Goal: Information Seeking & Learning: Learn about a topic

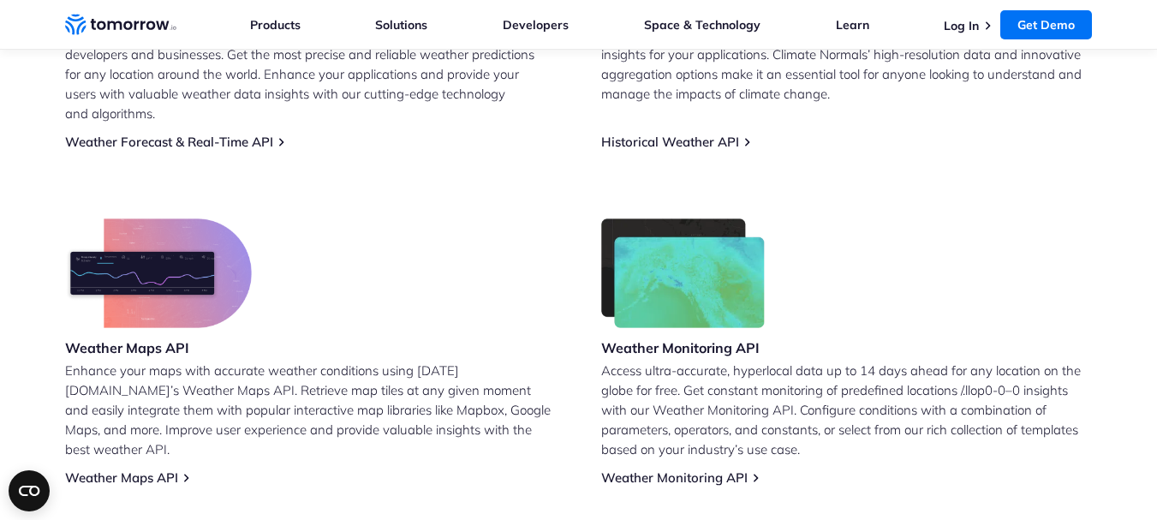
scroll to position [943, 0]
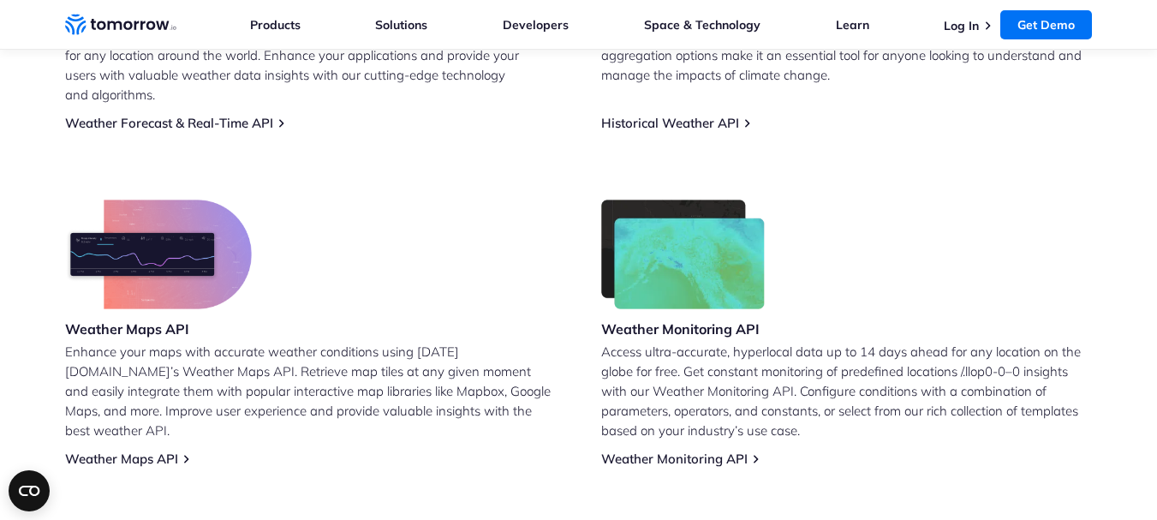
click at [170, 320] on h3 "Weather Maps API" at bounding box center [158, 329] width 187 height 19
click at [0, 148] on section "Leverage Tomorrow.io’s Free Weather API Weather Forecast & Real-Time API Integr…" at bounding box center [578, 104] width 1157 height 861
click at [155, 451] on link "Weather Maps API" at bounding box center [121, 459] width 113 height 16
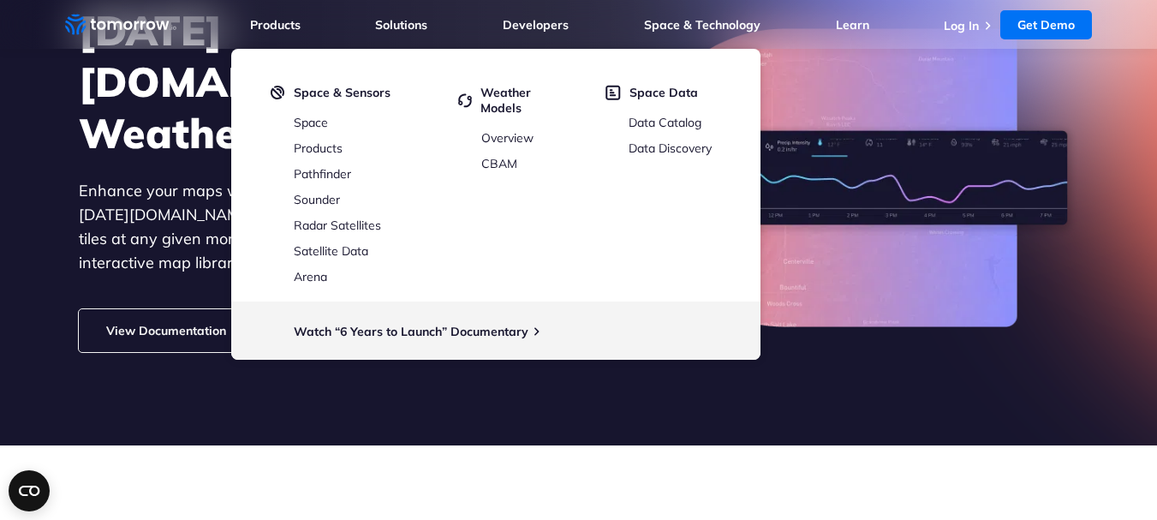
click at [607, 426] on section "Tomorrow.io’s Weather Maps API Enhance your maps with accurate weather conditio…" at bounding box center [578, 154] width 1157 height 583
click at [501, 103] on span "Weather Models" at bounding box center [527, 100] width 93 height 31
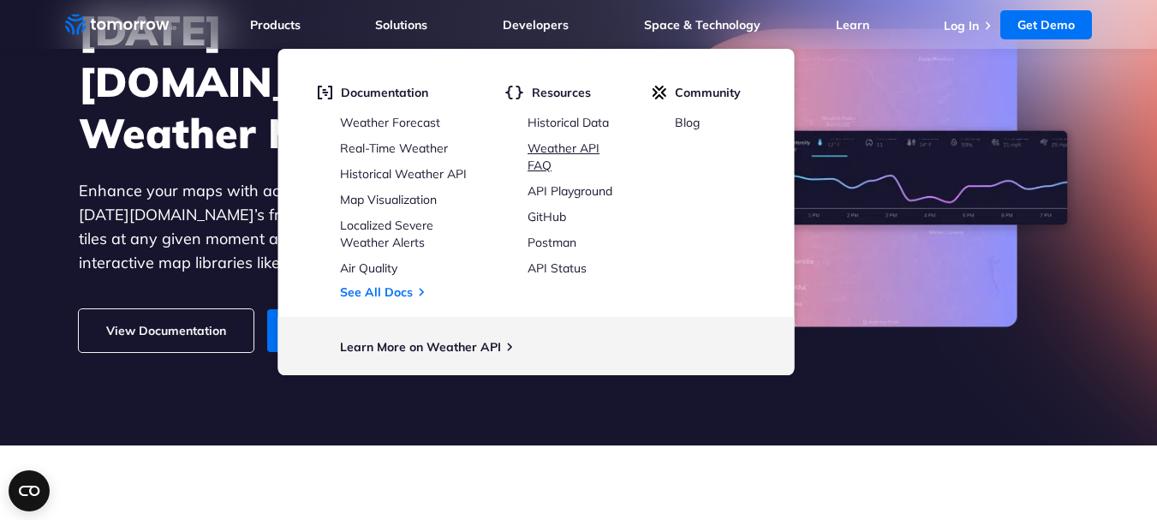
click at [539, 170] on link "Weather API FAQ" at bounding box center [564, 157] width 72 height 33
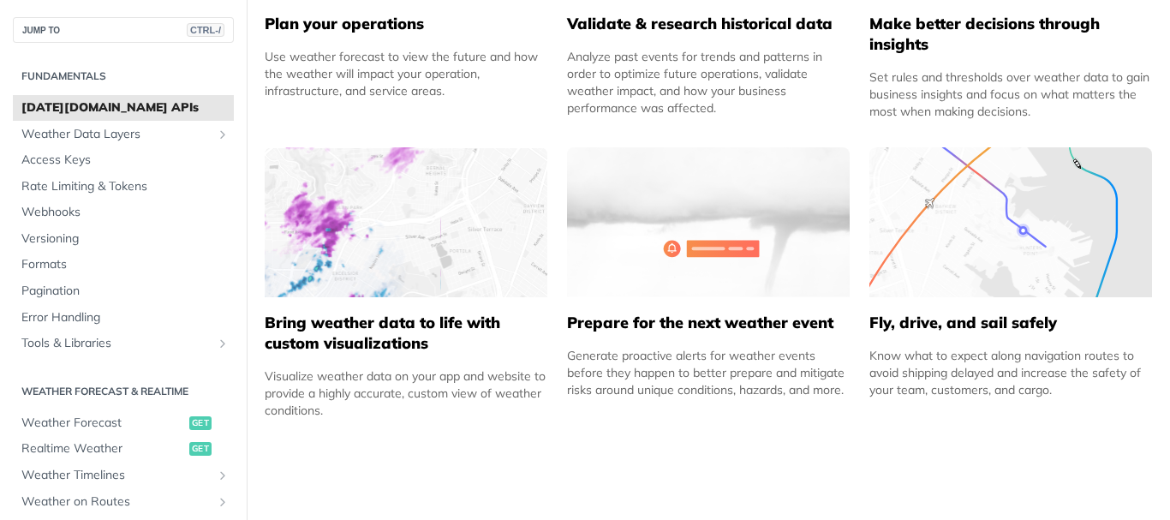
scroll to position [1028, 0]
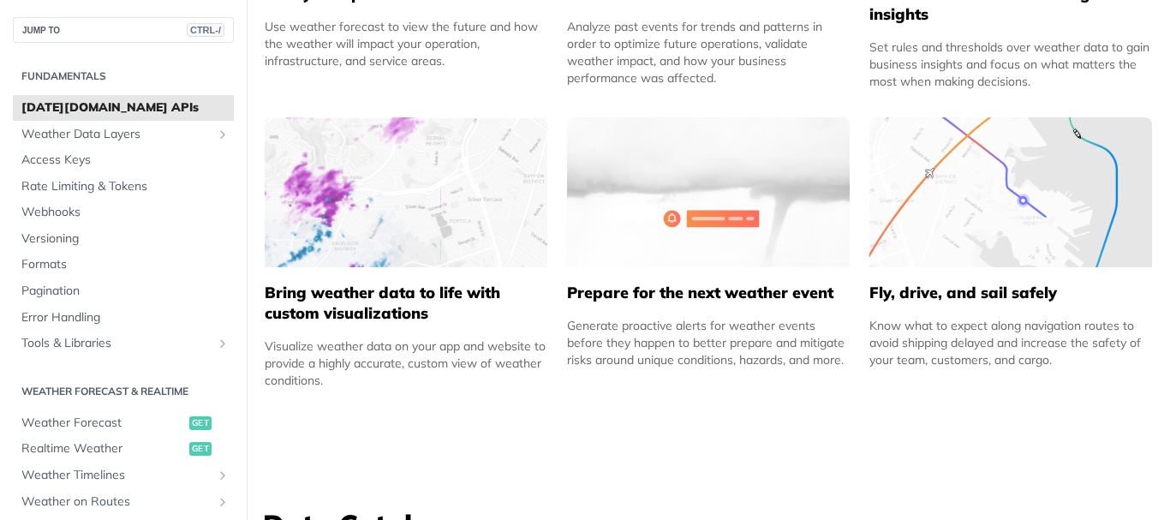
click at [350, 308] on h5 "Bring weather data to life with custom visualizations" at bounding box center [406, 303] width 283 height 41
click at [351, 337] on div "Bring weather data to life with custom visualizations Visualize weather data on…" at bounding box center [406, 328] width 283 height 122
click at [353, 322] on h5 "Bring weather data to life with custom visualizations" at bounding box center [406, 303] width 283 height 41
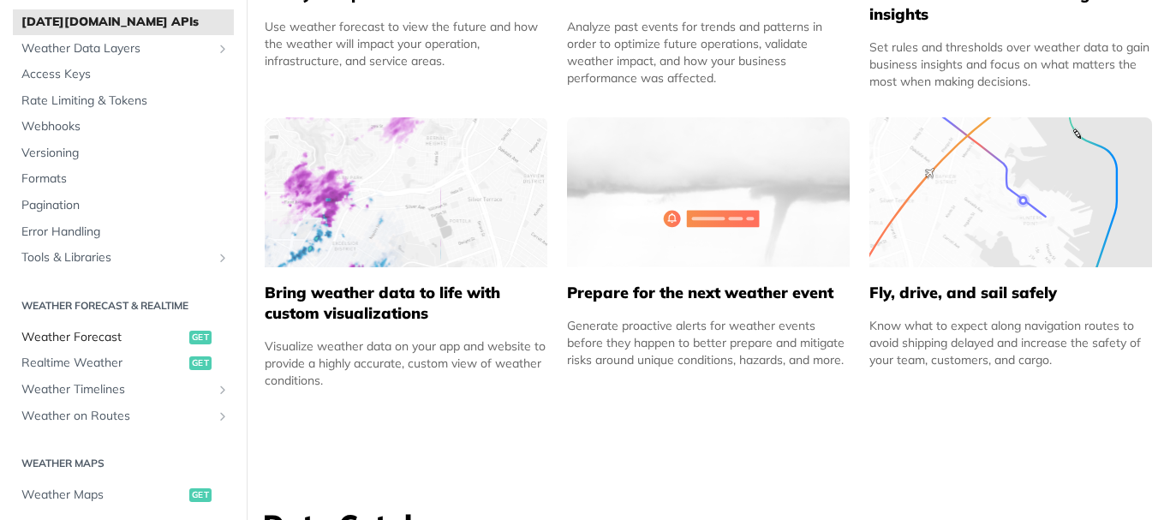
click at [147, 340] on span "Weather Forecast" at bounding box center [103, 337] width 164 height 17
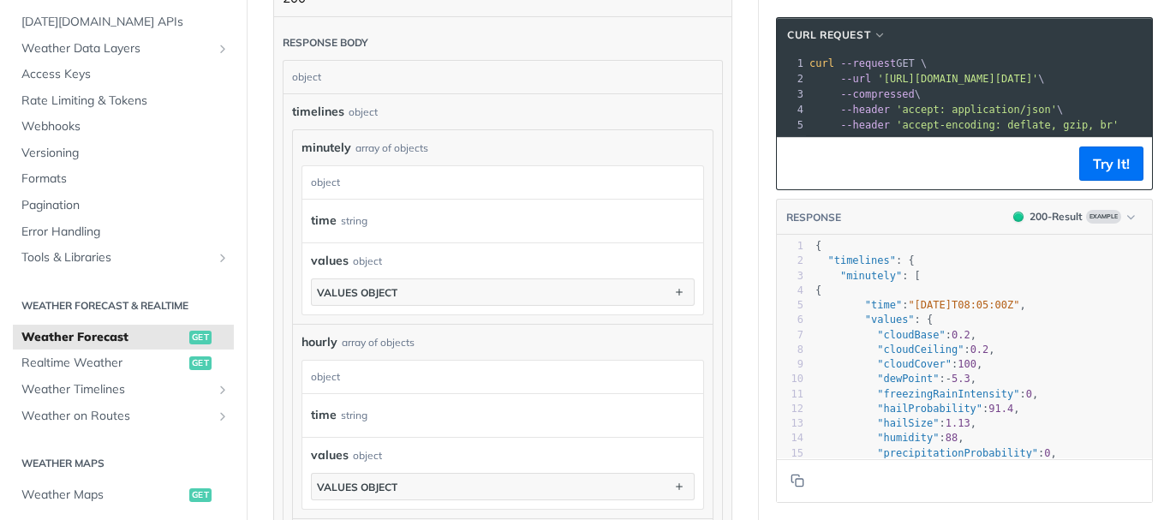
scroll to position [94, 0]
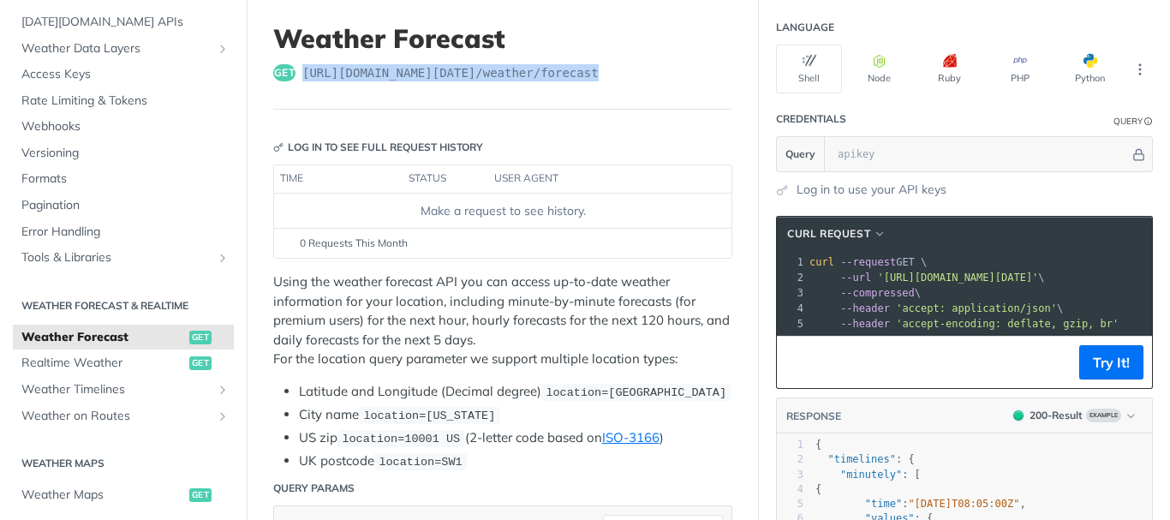
drag, startPoint x: 608, startPoint y: 70, endPoint x: 299, endPoint y: 88, distance: 309.8
click at [299, 88] on header "Weather Forecast get [URL][DOMAIN_NAME][DATE] /weather/forecast" at bounding box center [502, 66] width 459 height 87
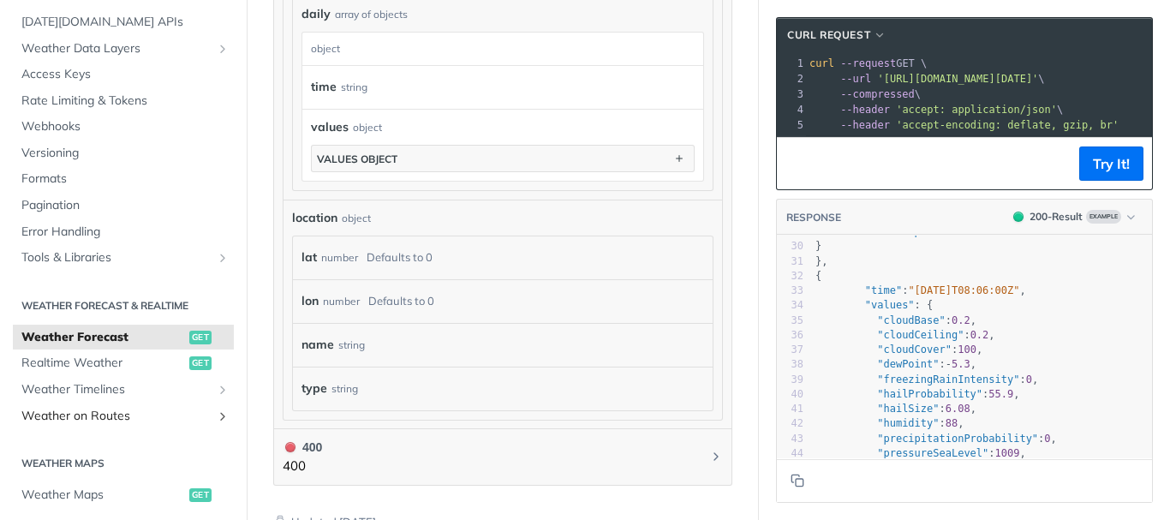
scroll to position [171, 0]
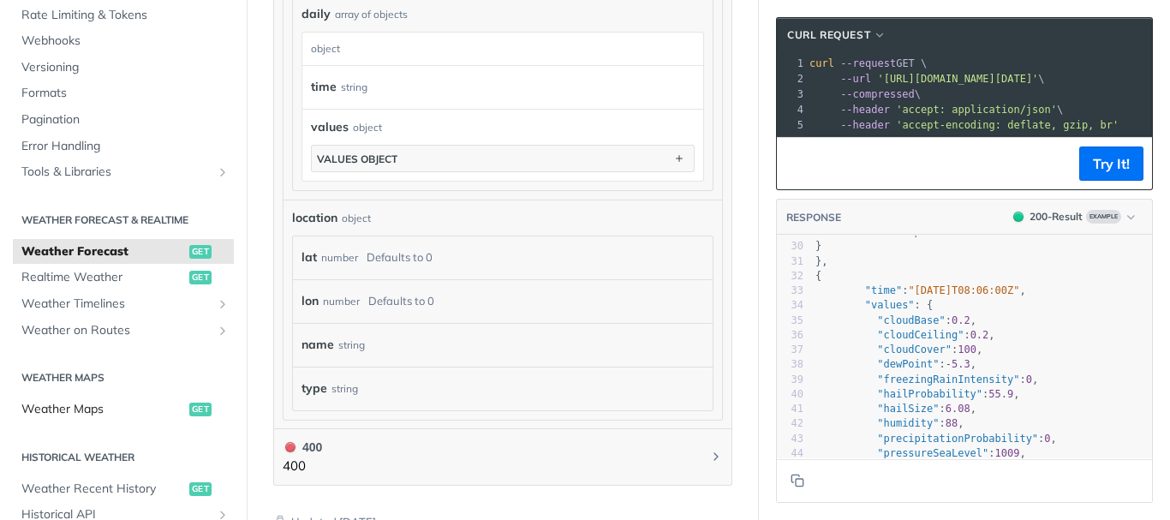
click at [108, 410] on span "Weather Maps" at bounding box center [103, 409] width 164 height 17
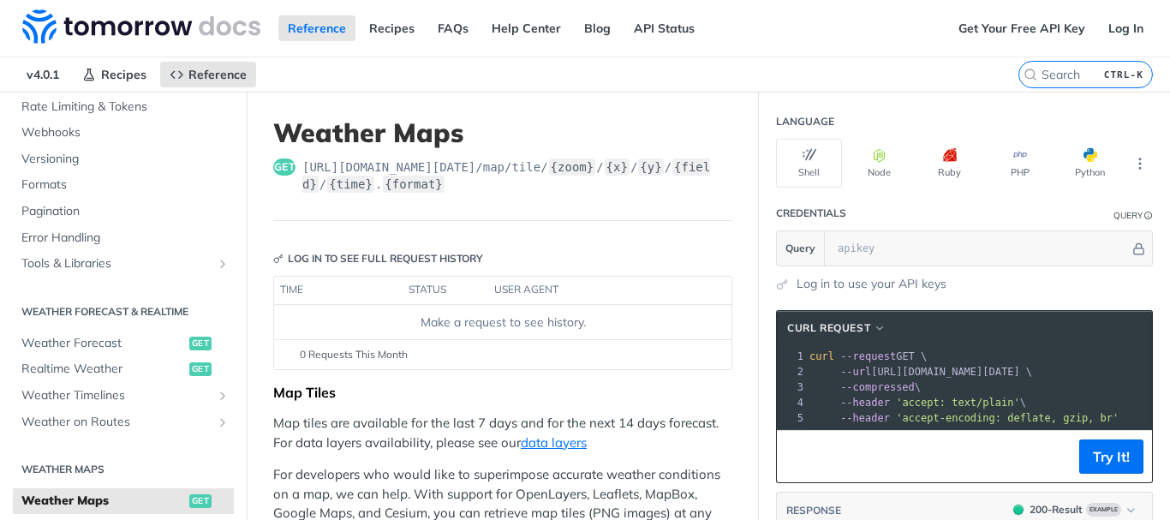
click at [601, 211] on header "Weather Maps get [URL][DOMAIN_NAME][DATE] /map/tile/ {zoom} / {x} / {y} / {fiel…" at bounding box center [502, 169] width 459 height 104
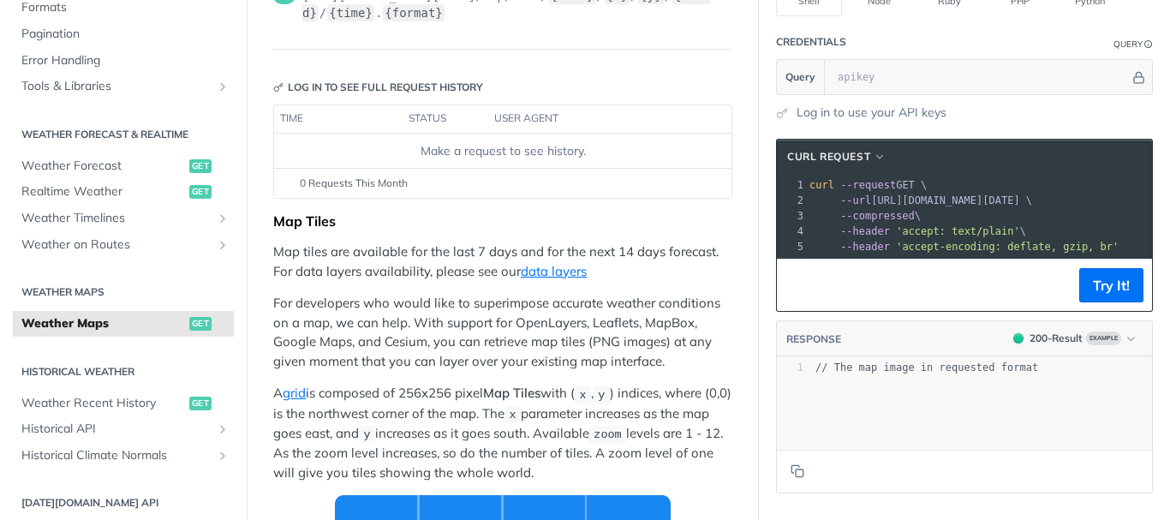
scroll to position [257, 0]
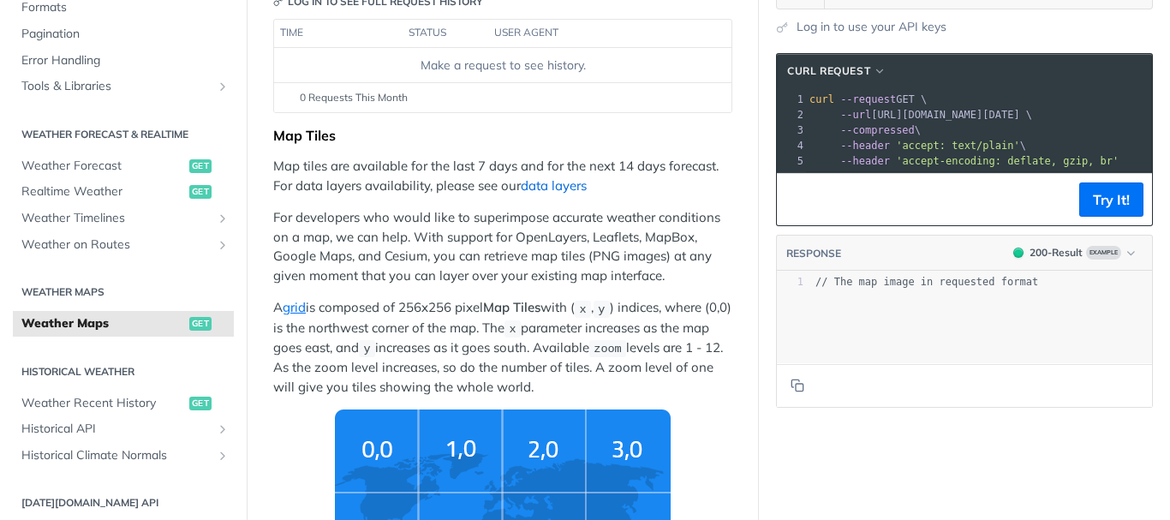
click at [560, 183] on link "data layers" at bounding box center [554, 185] width 66 height 16
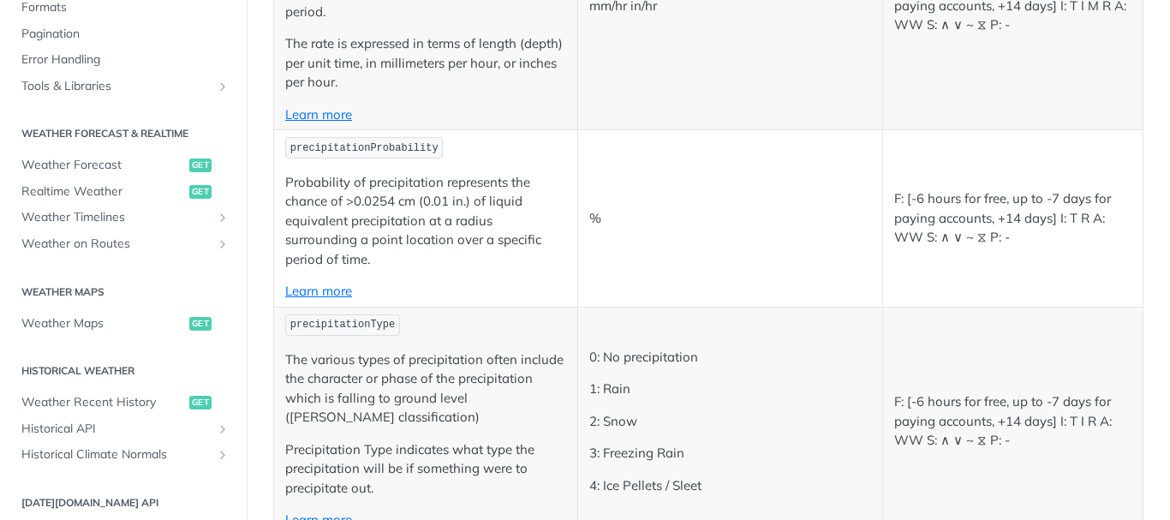
scroll to position [2827, 0]
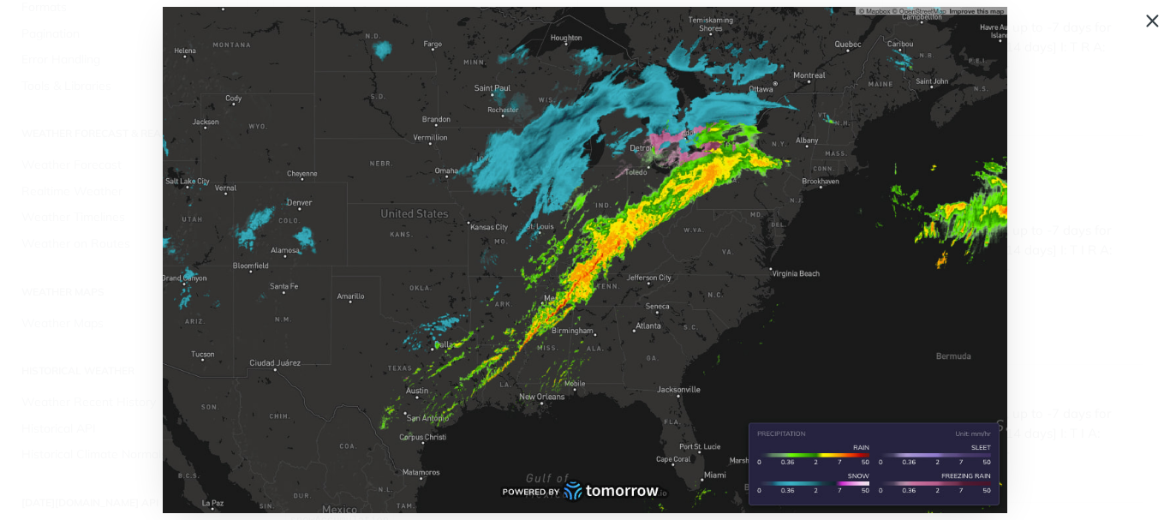
scroll to position [2782, 0]
click at [1154, 16] on span "Collapse image" at bounding box center [585, 260] width 1170 height 520
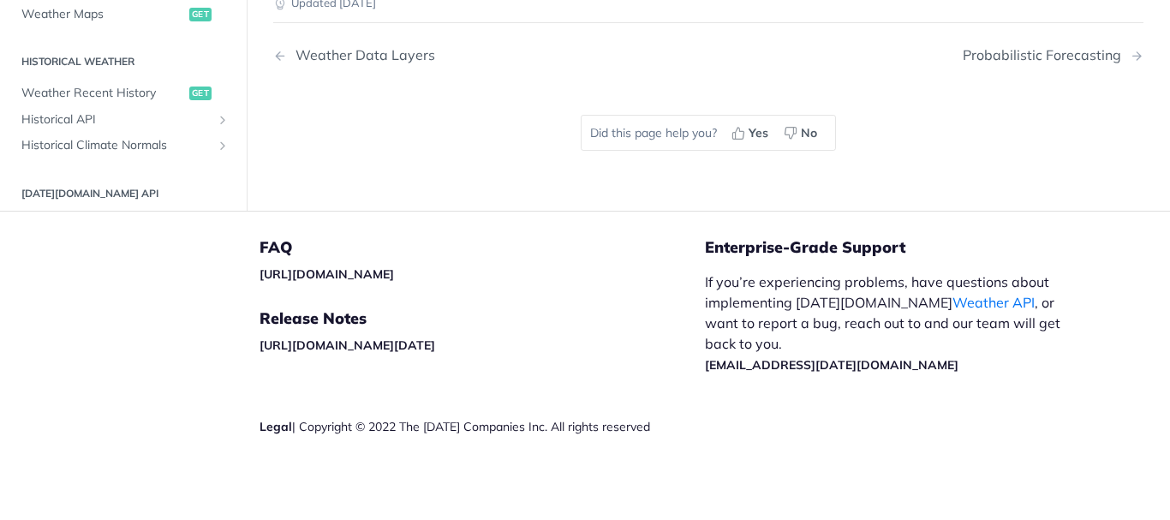
scroll to position [8259, 0]
